Goal: Find specific fact: Find contact information

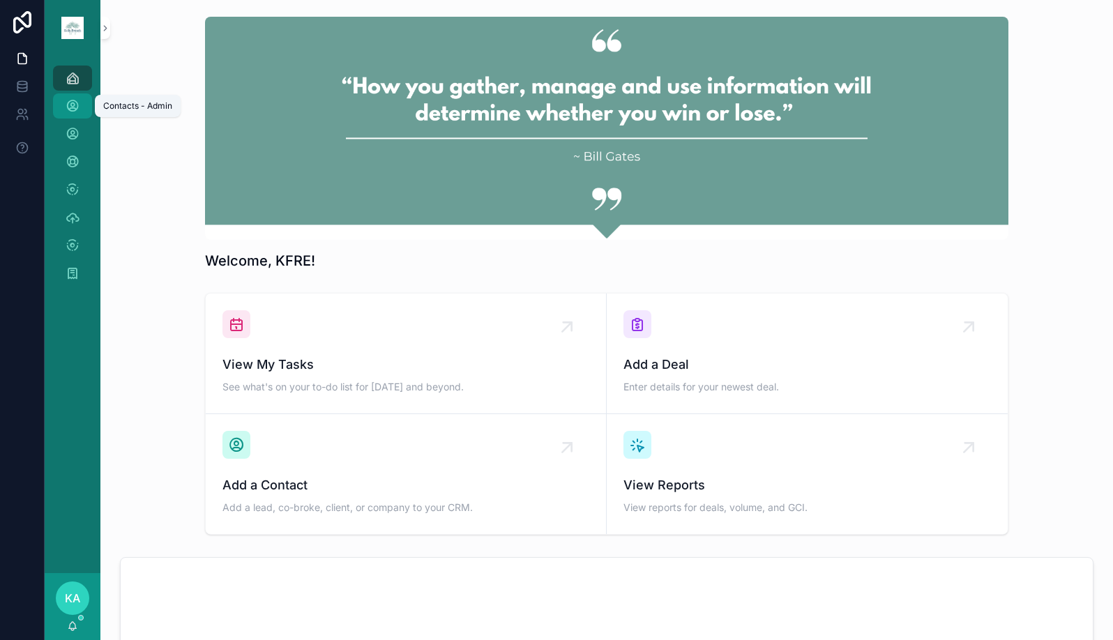
click at [72, 103] on icon "scrollable content" at bounding box center [73, 106] width 14 height 14
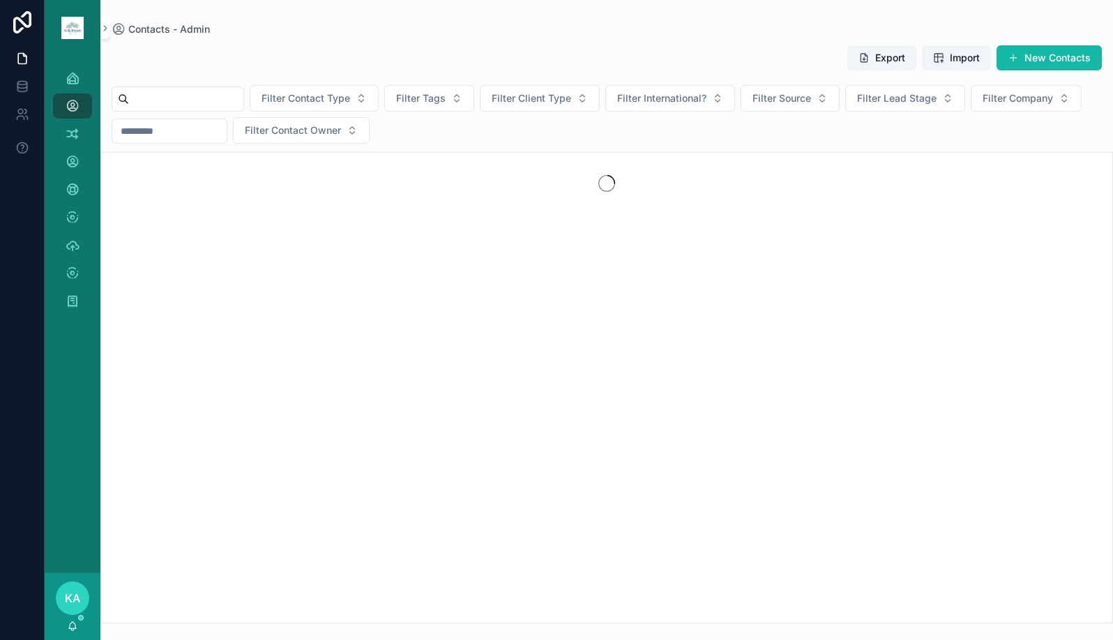
click at [243, 96] on input "scrollable content" at bounding box center [186, 99] width 114 height 20
type input "**********"
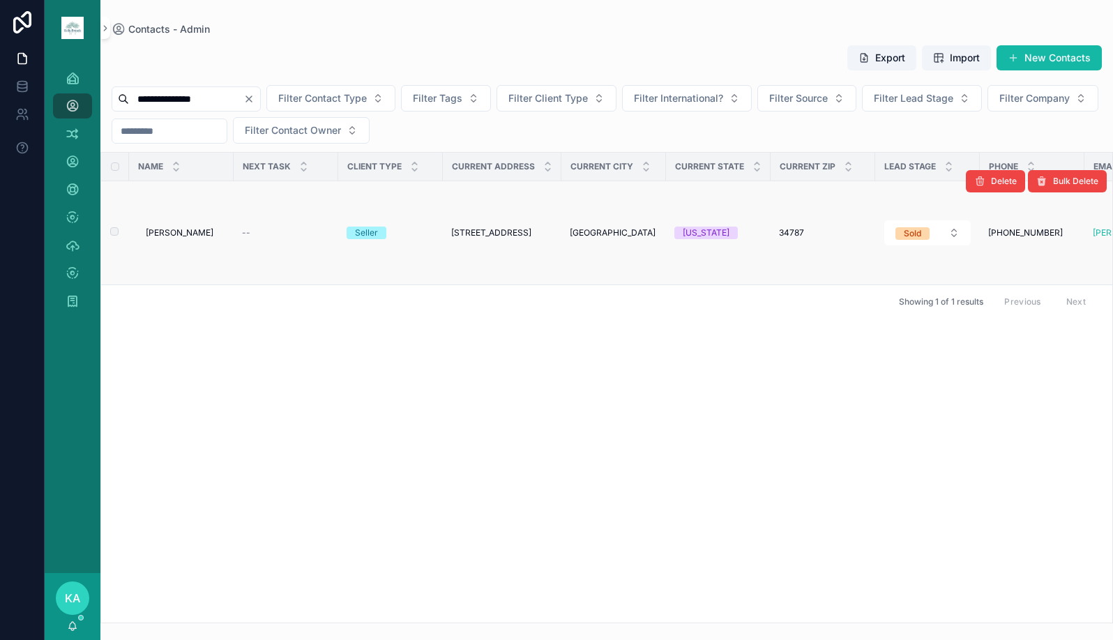
click at [195, 235] on span "[PERSON_NAME]" at bounding box center [180, 232] width 68 height 11
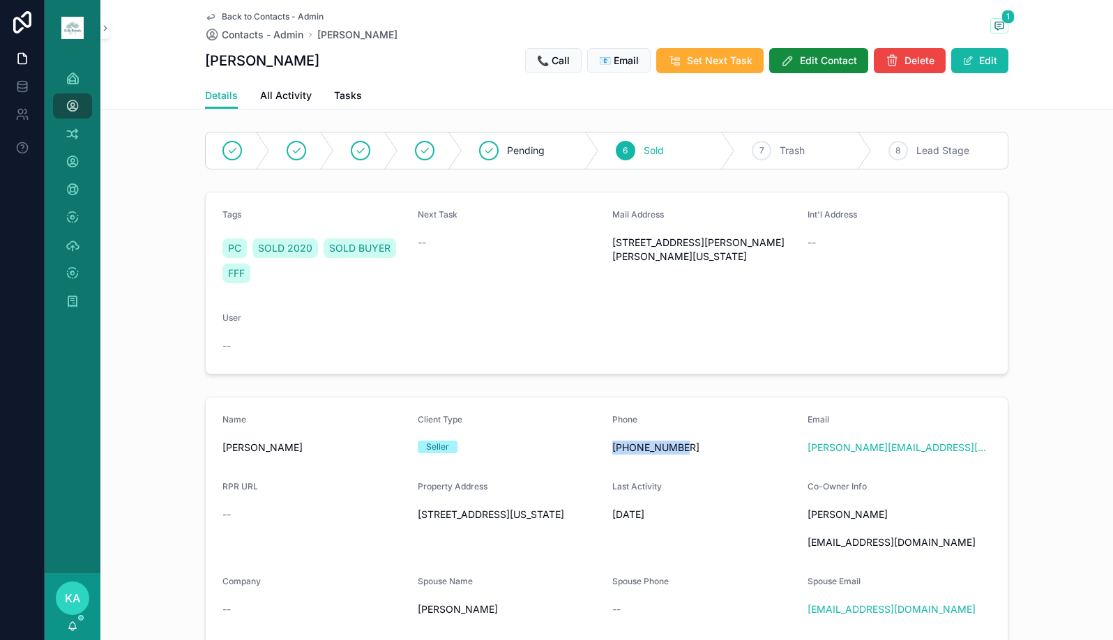
drag, startPoint x: 649, startPoint y: 451, endPoint x: 609, endPoint y: 451, distance: 40.5
click at [612, 451] on span "[PHONE_NUMBER]" at bounding box center [704, 448] width 184 height 14
copy span "[PHONE_NUMBER]"
